Goal: Information Seeking & Learning: Learn about a topic

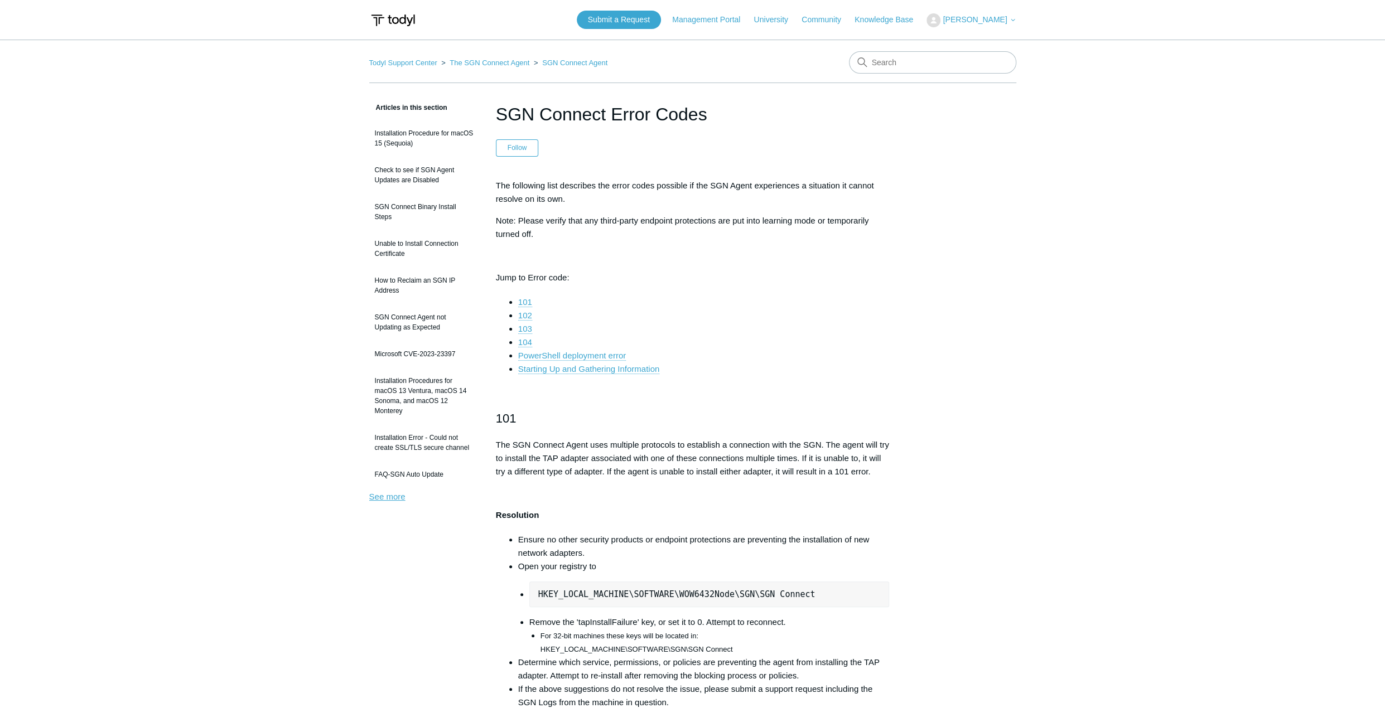
click at [399, 496] on link "See more" at bounding box center [387, 496] width 36 height 9
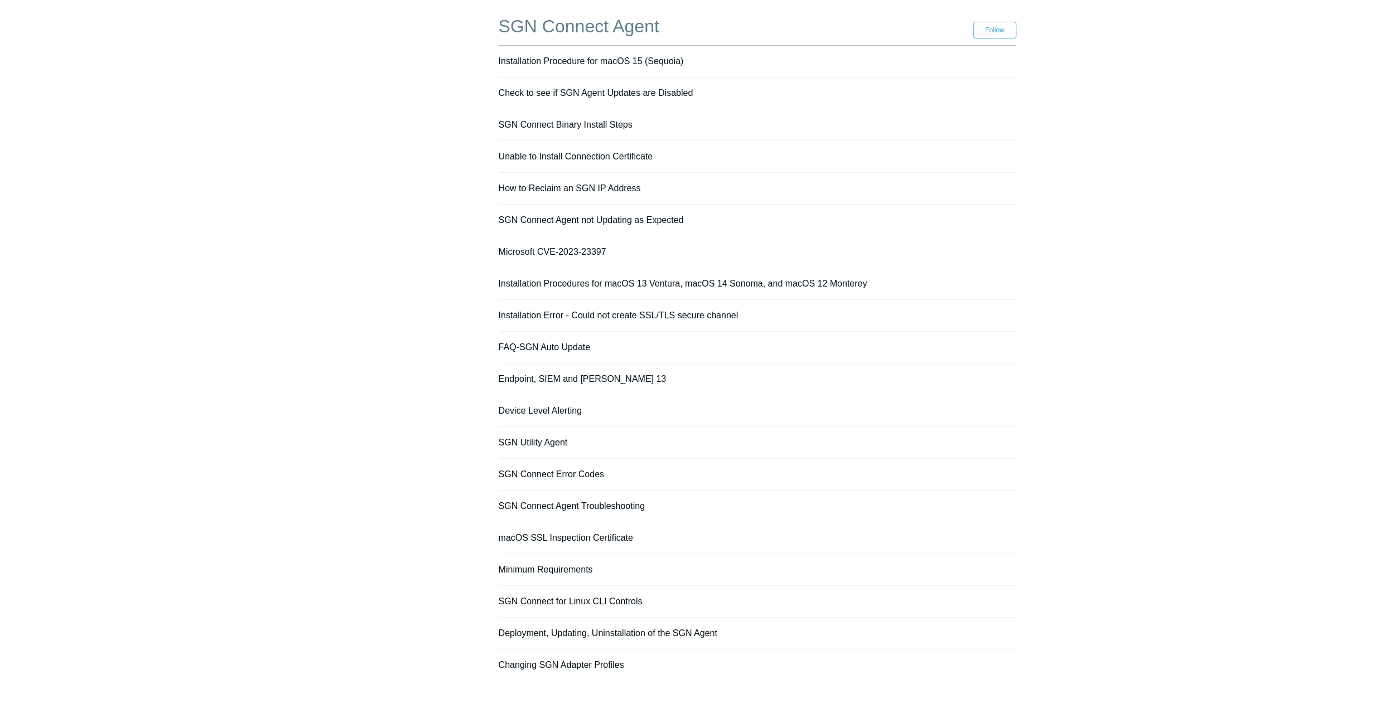
scroll to position [112, 0]
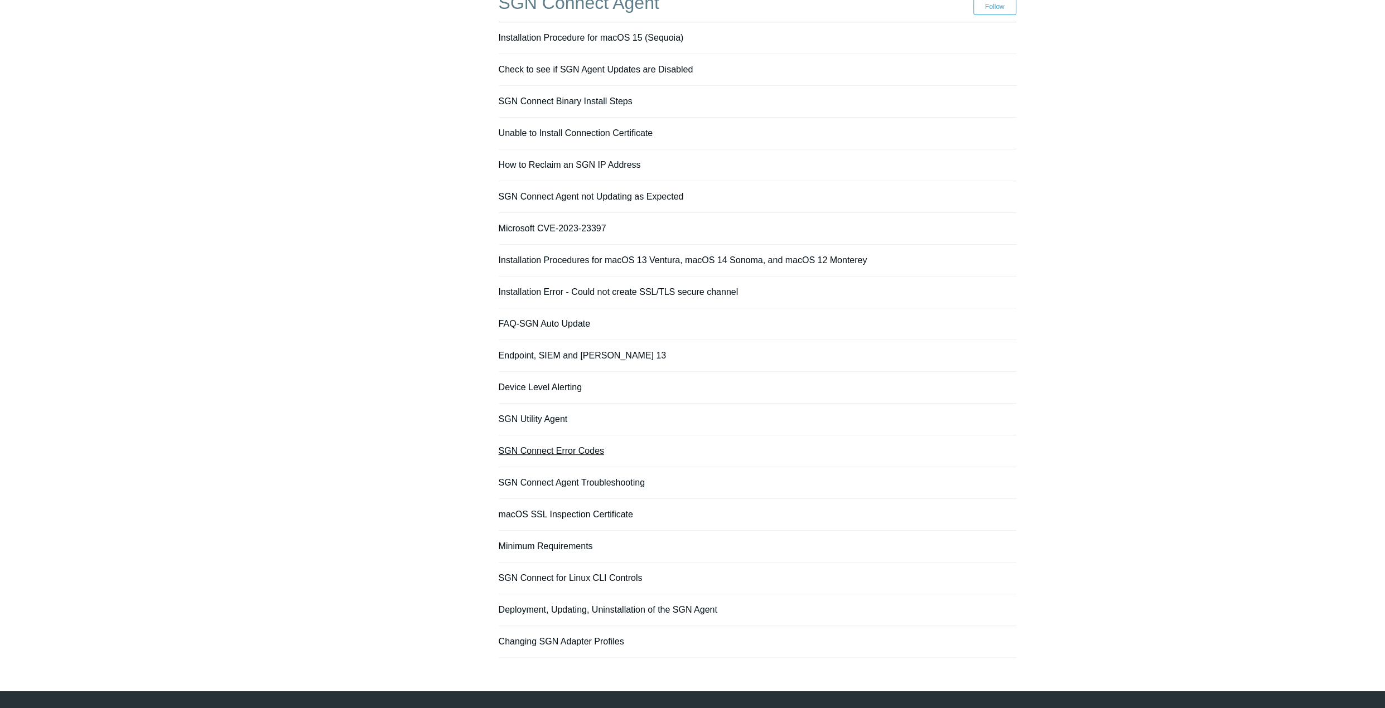
click at [590, 449] on link "SGN Connect Error Codes" at bounding box center [551, 450] width 105 height 9
